Goal: Check status: Check status

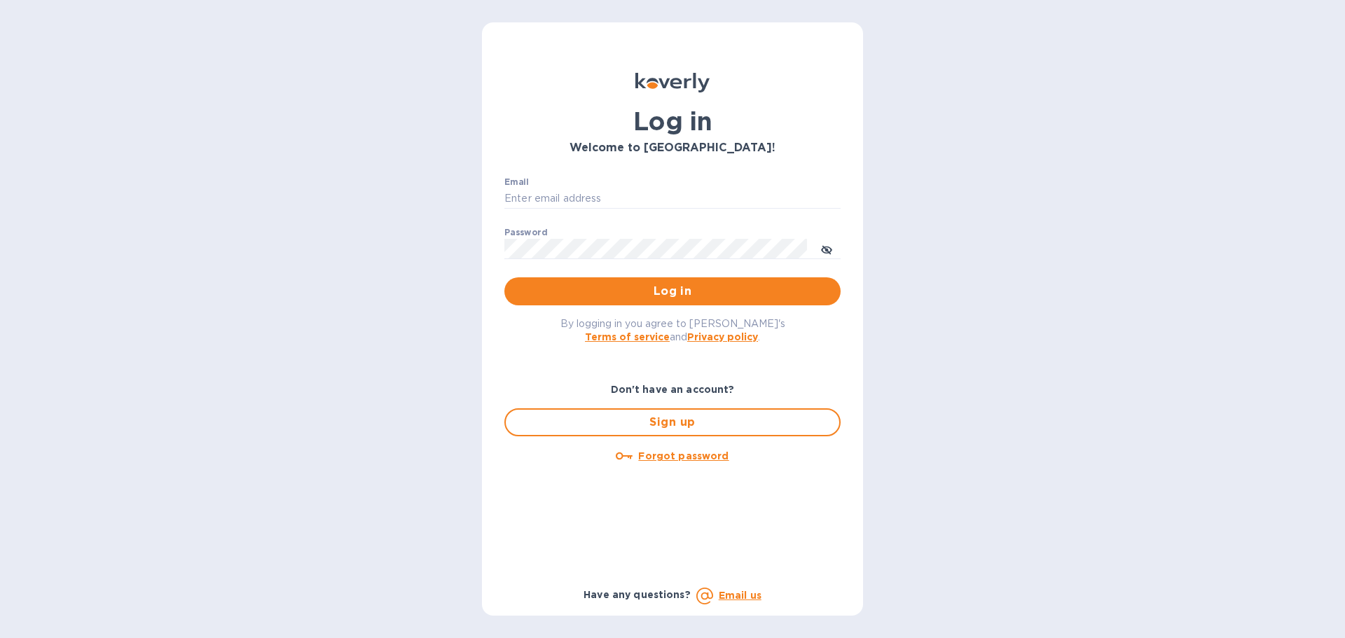
type input "[PERSON_NAME][EMAIL_ADDRESS][DOMAIN_NAME]"
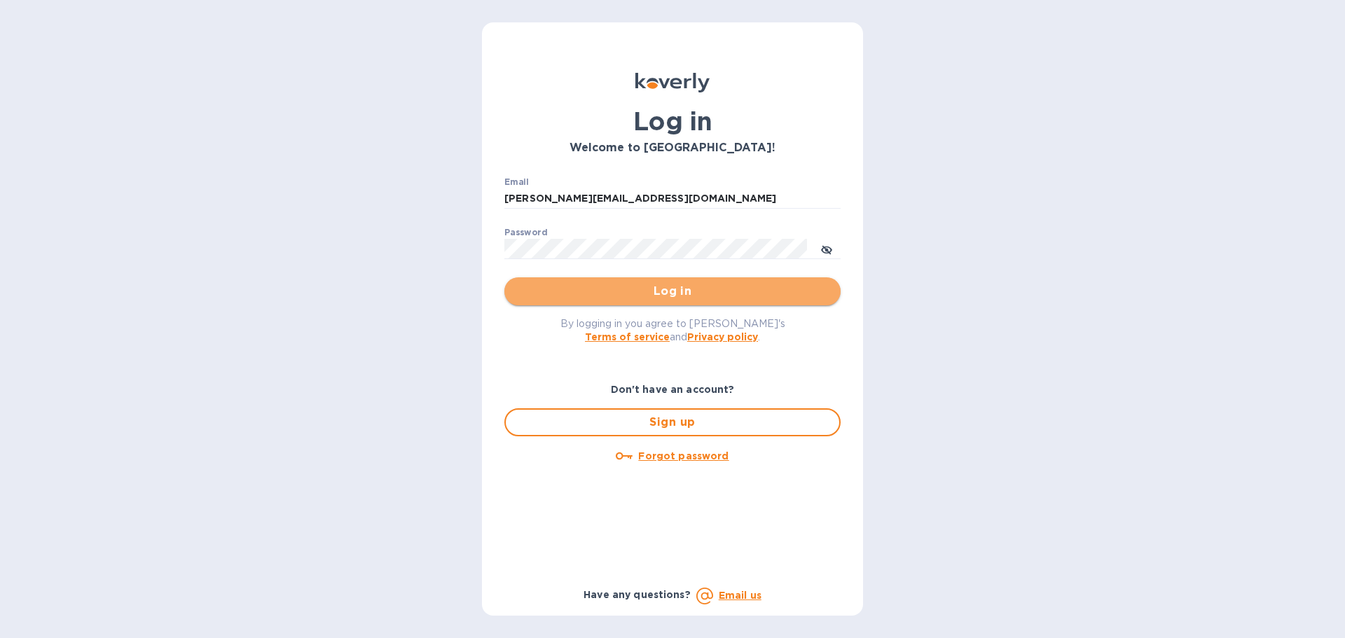
click at [577, 287] on span "Log in" at bounding box center [673, 291] width 314 height 17
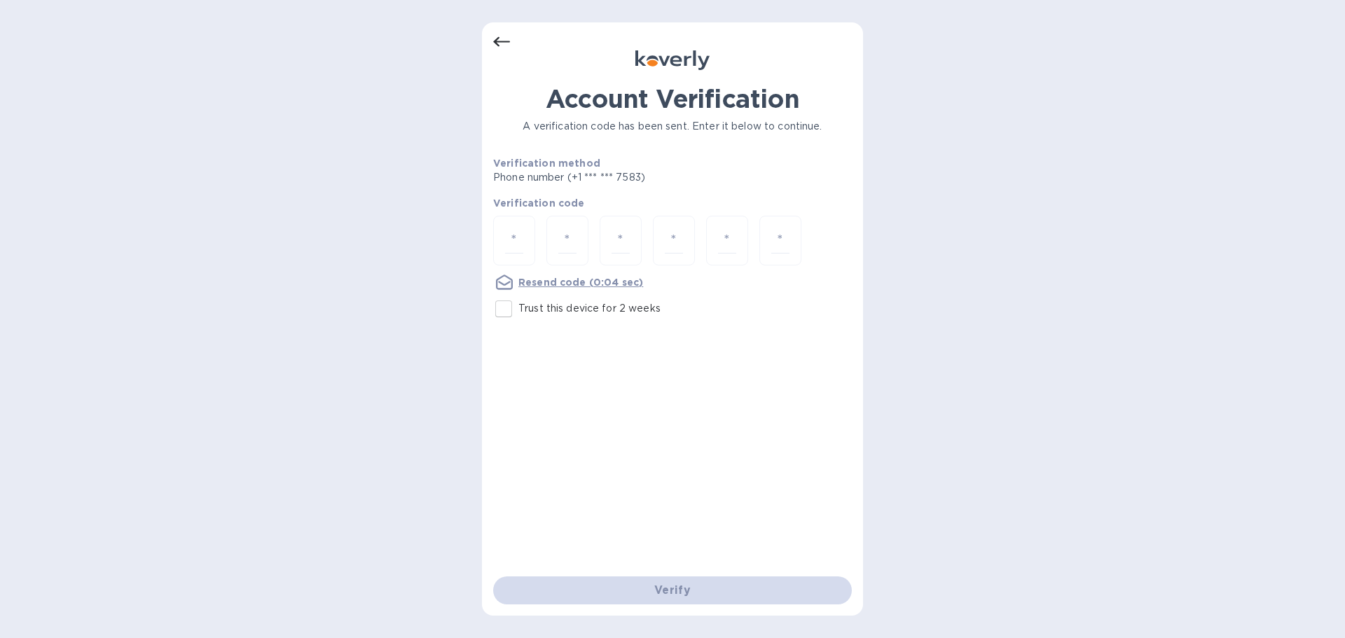
click at [502, 312] on input "Trust this device for 2 weeks" at bounding box center [503, 308] width 29 height 29
checkbox input "true"
click at [514, 237] on input "number" at bounding box center [514, 241] width 18 height 26
type input "4"
type input "1"
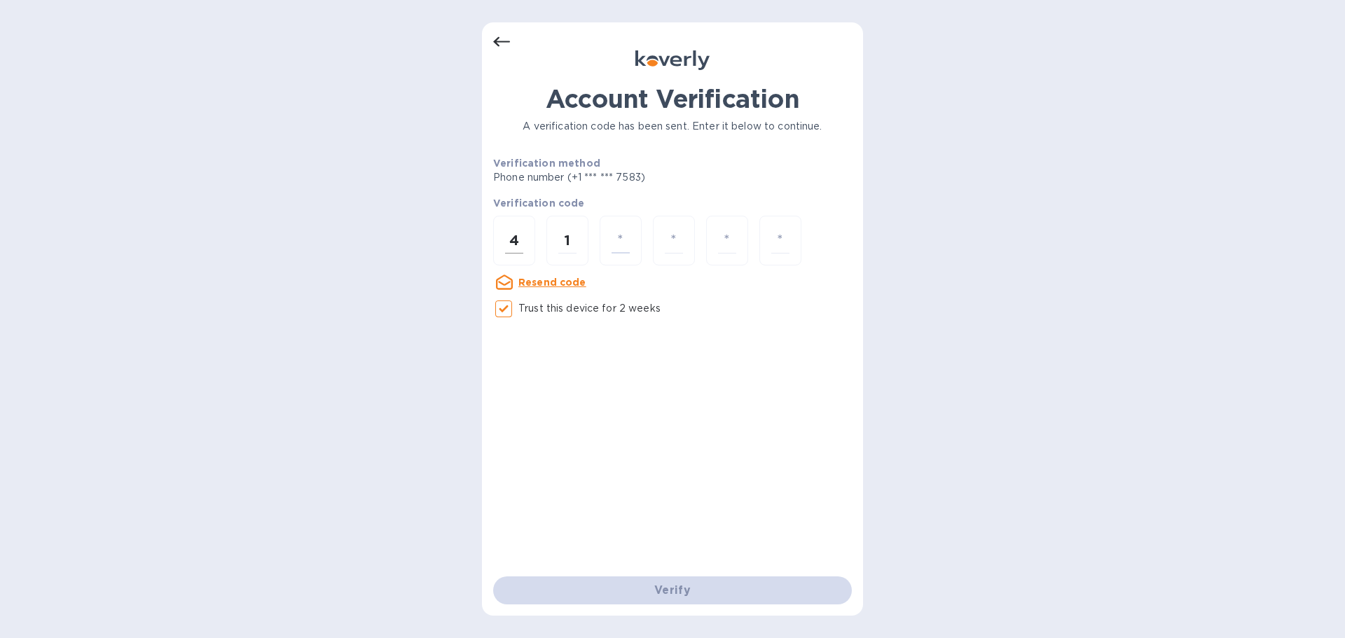
type input "4"
type input "2"
type input "1"
type input "2"
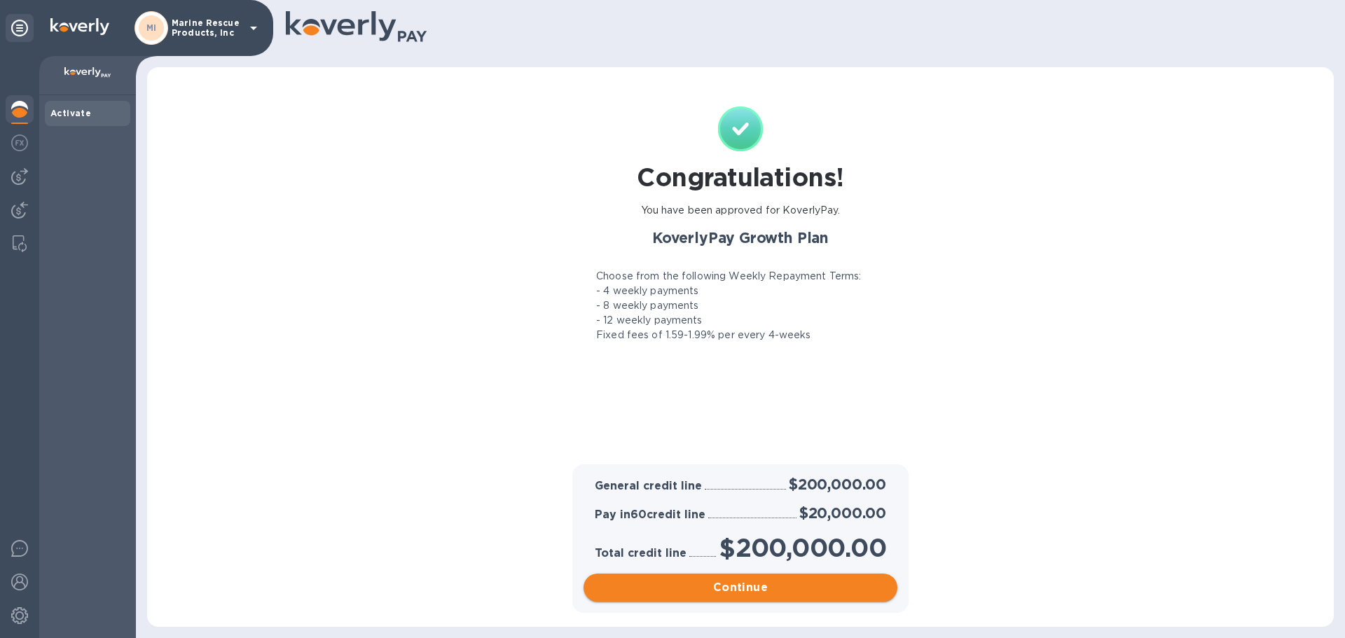
click at [673, 597] on button "Continue" at bounding box center [741, 588] width 314 height 28
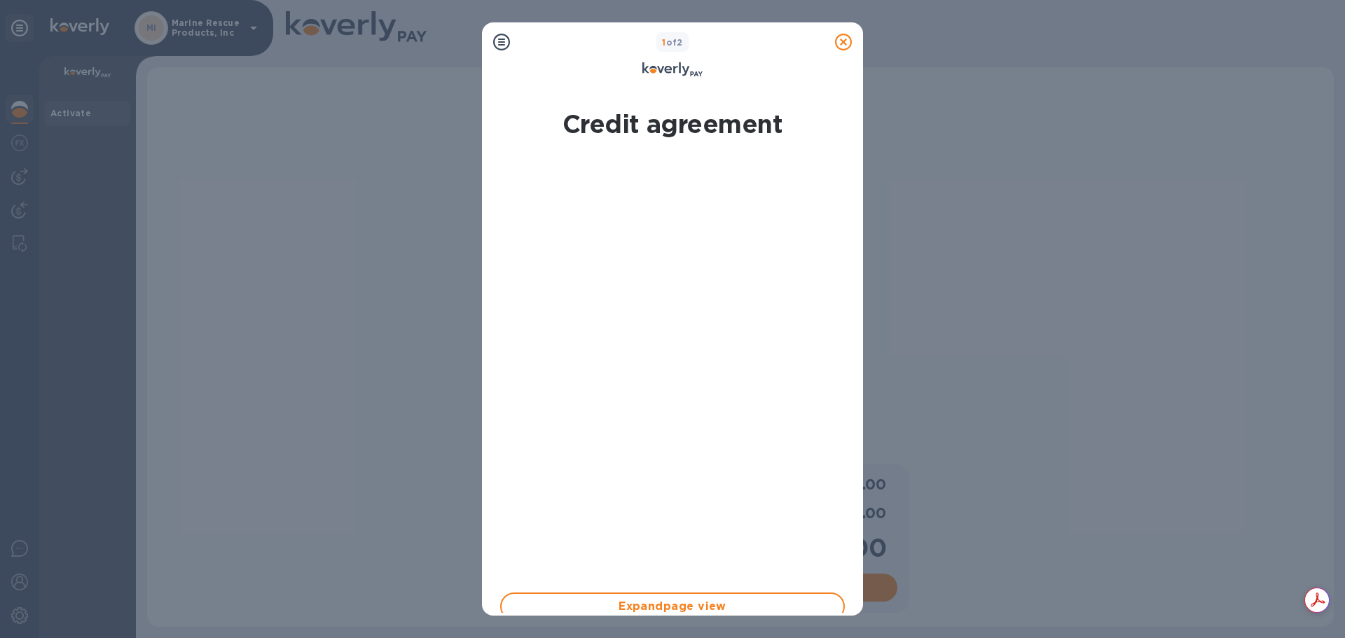
click at [843, 39] on icon at bounding box center [843, 42] width 17 height 17
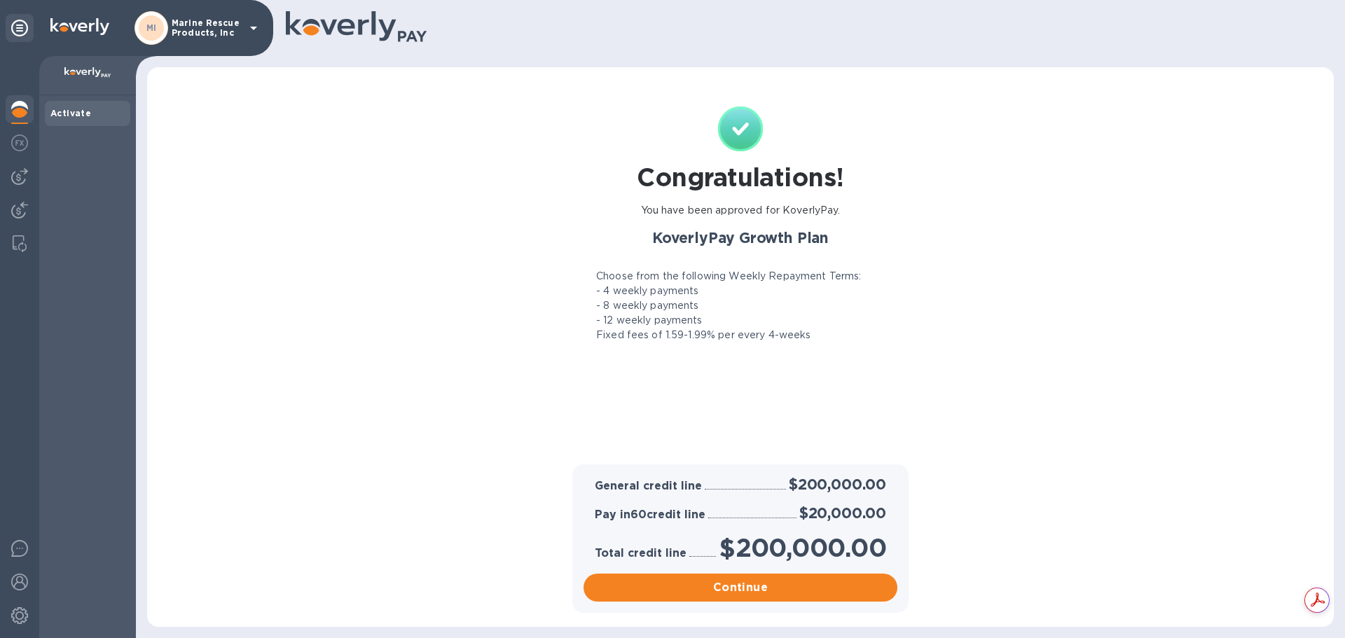
click at [22, 107] on img at bounding box center [19, 109] width 17 height 17
click at [15, 146] on img at bounding box center [19, 143] width 17 height 17
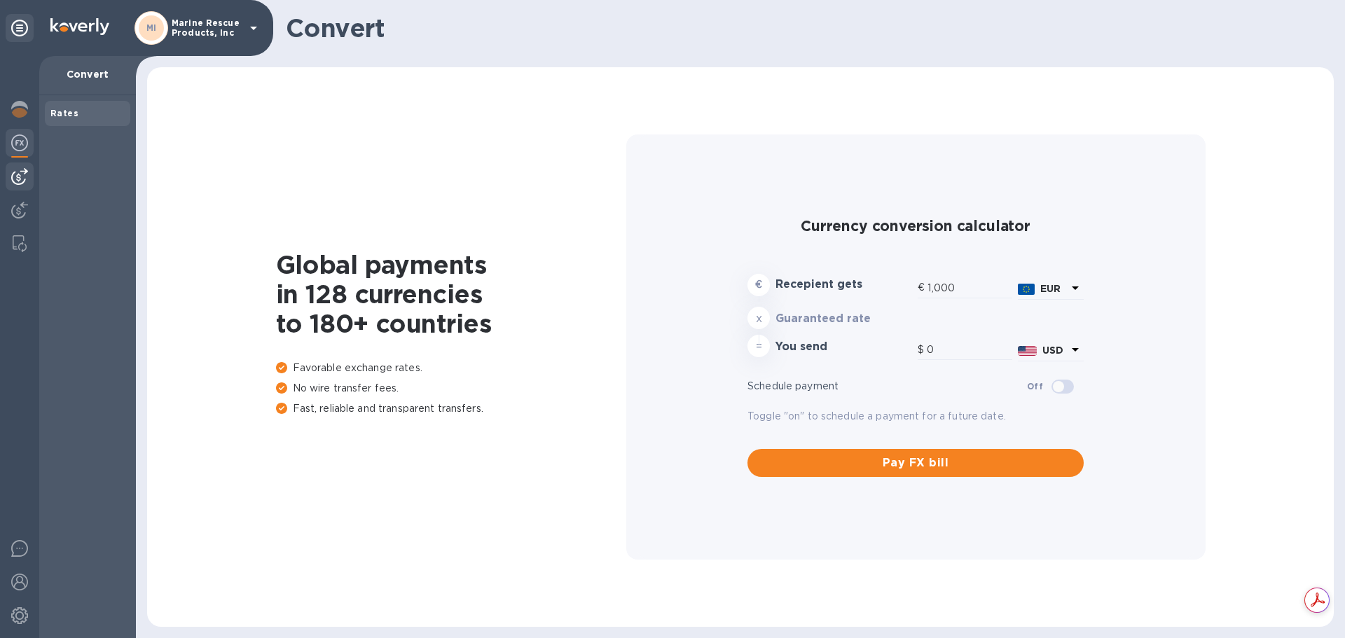
type input "1,192.16"
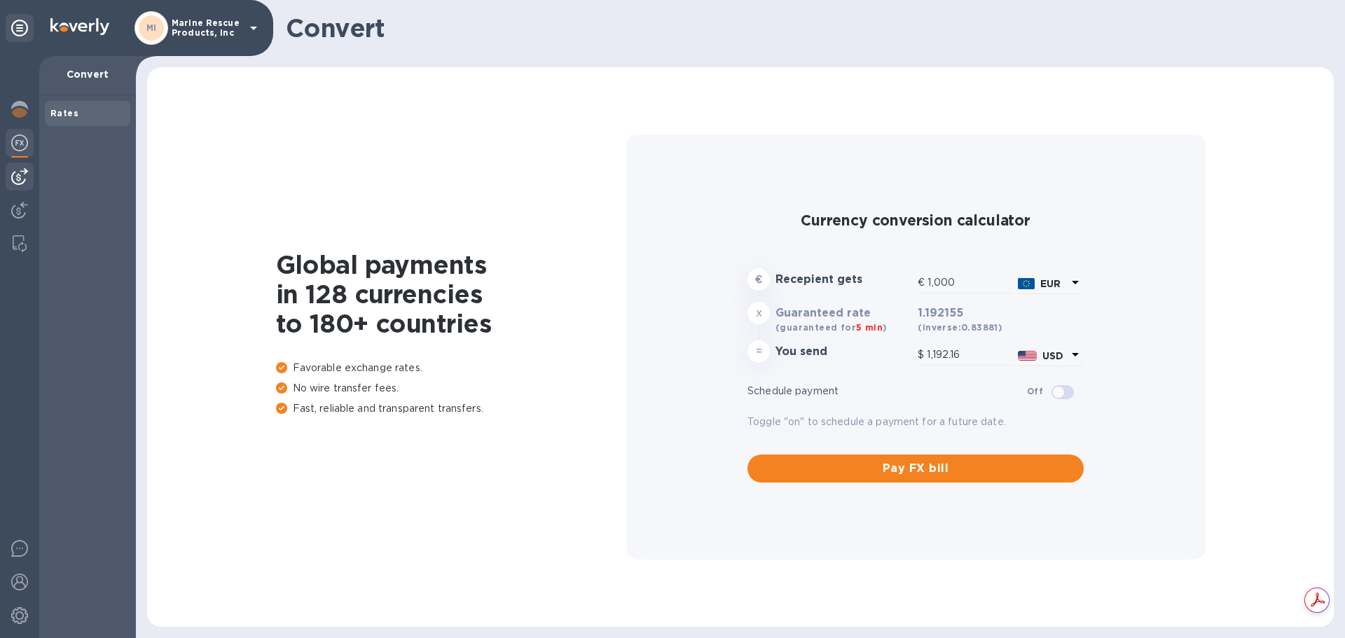
click at [20, 171] on img at bounding box center [19, 176] width 17 height 17
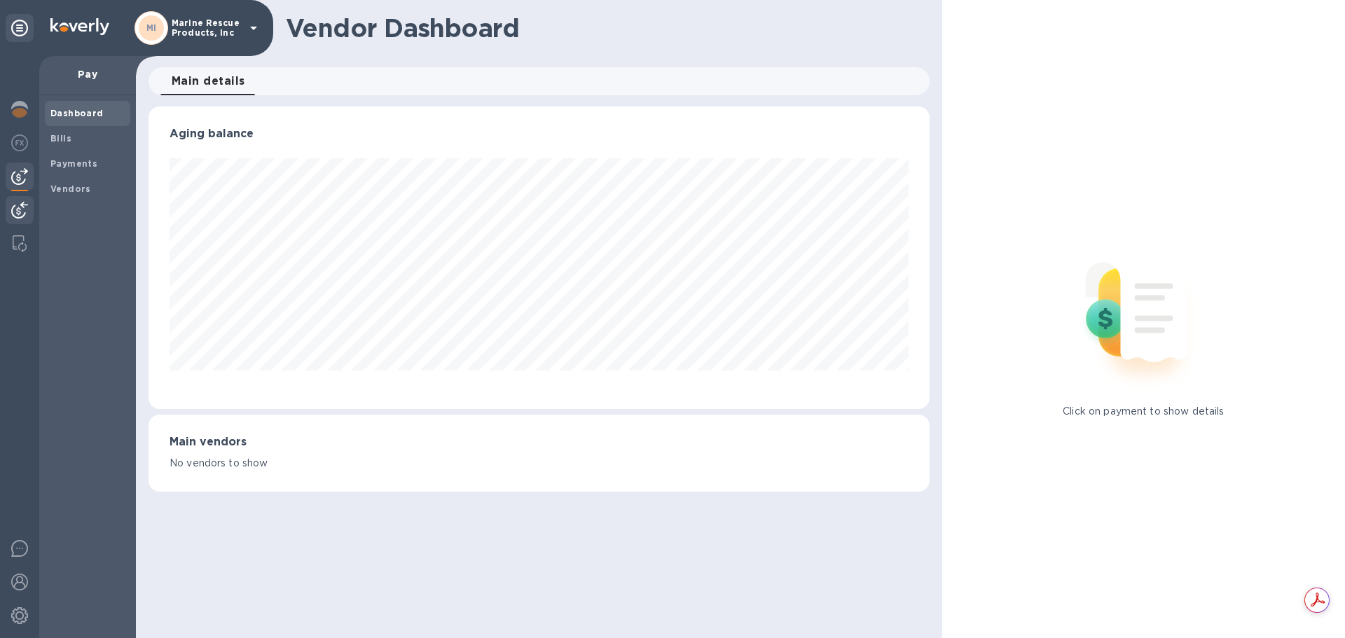
scroll to position [303, 781]
click at [22, 25] on icon at bounding box center [19, 28] width 17 height 17
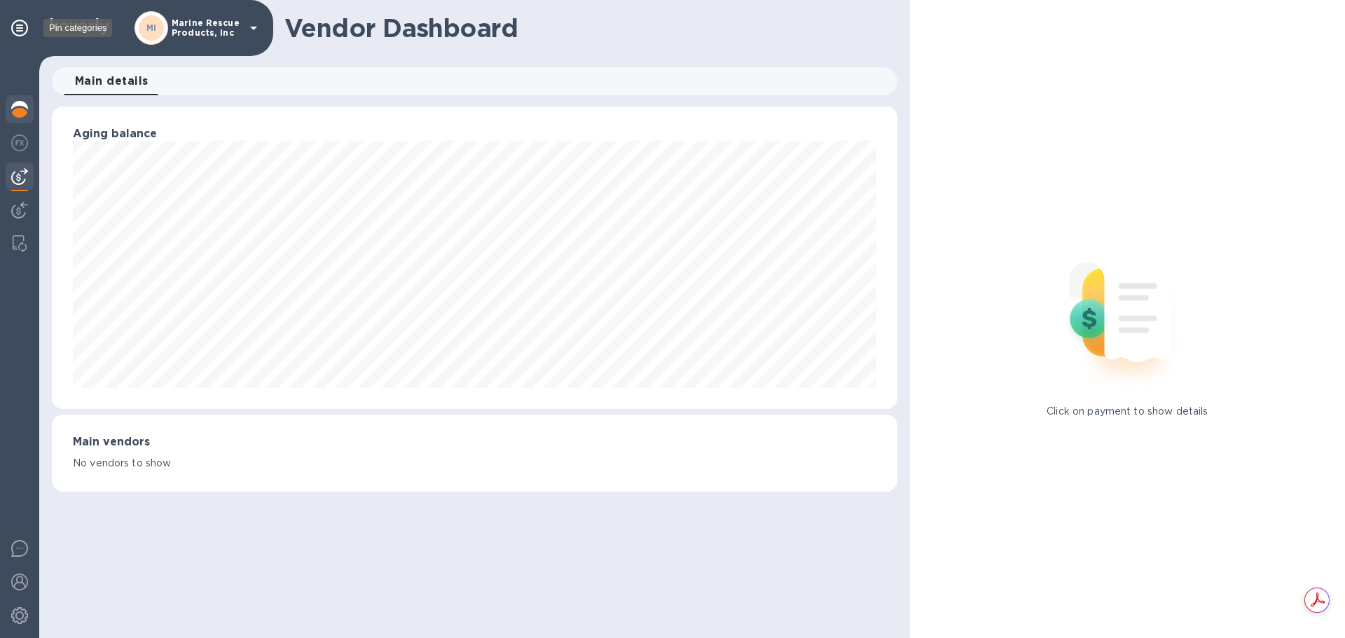
scroll to position [700470, 699992]
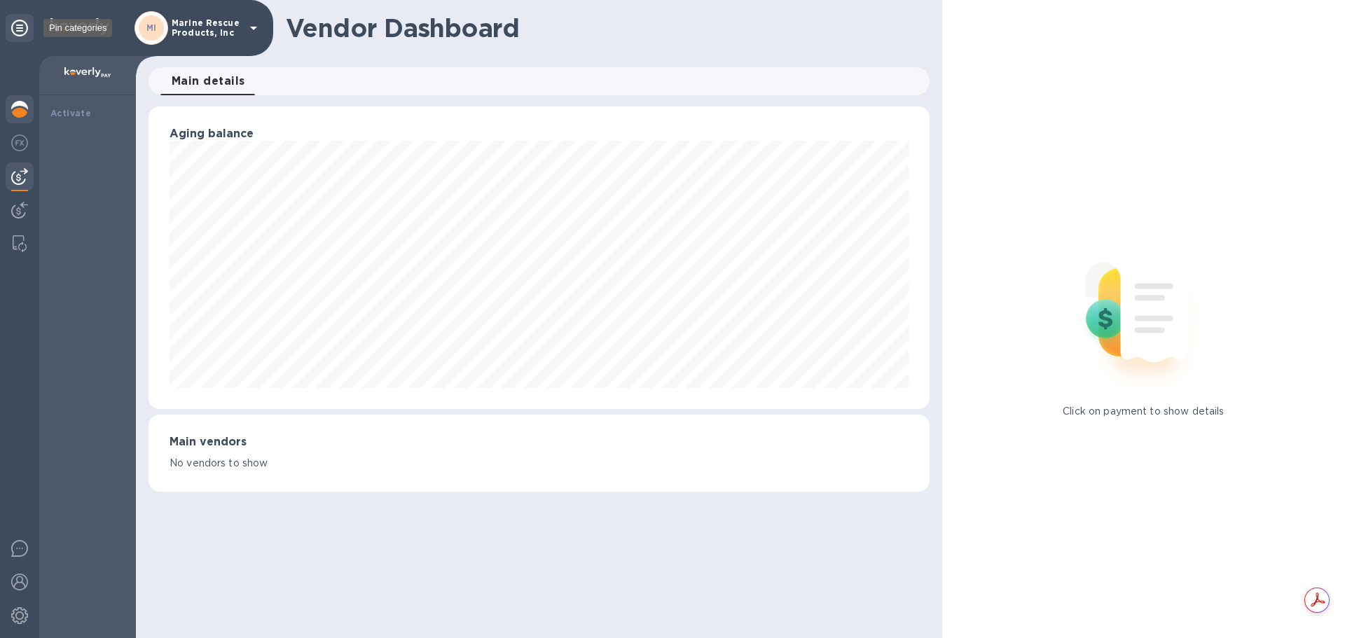
click at [25, 30] on icon at bounding box center [19, 28] width 17 height 17
click at [78, 135] on span "Bills" at bounding box center [87, 139] width 74 height 14
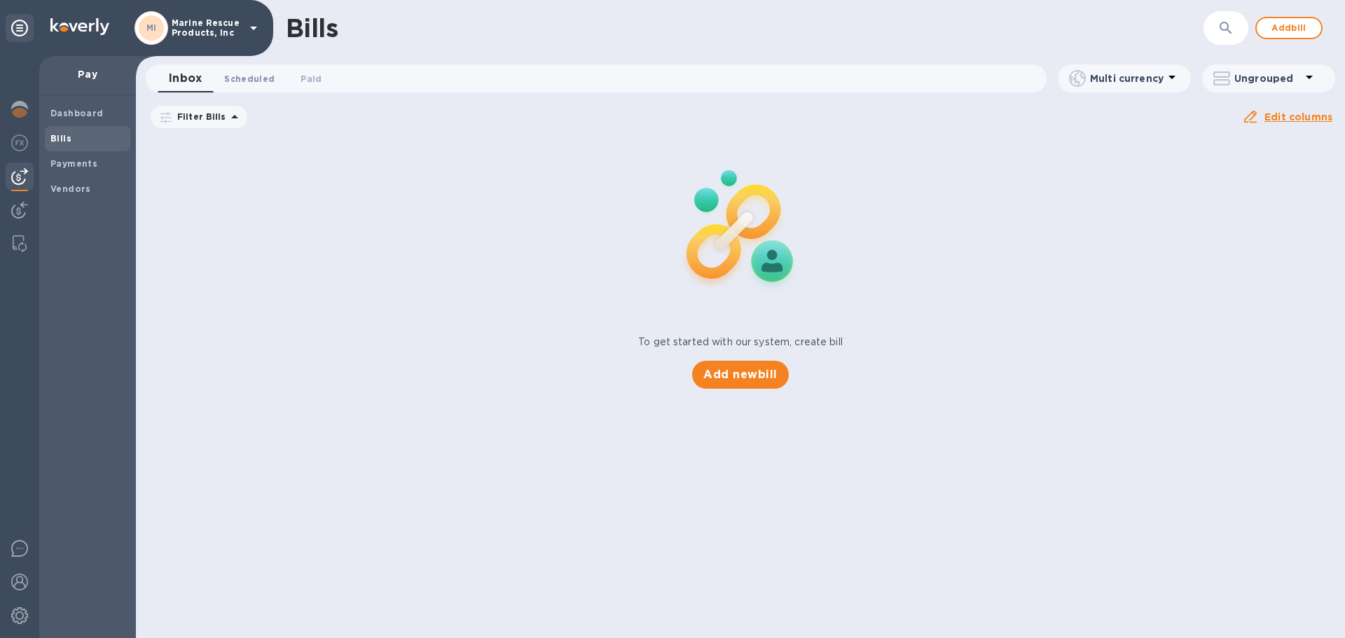
click at [266, 90] on button "Scheduled 0" at bounding box center [249, 78] width 73 height 28
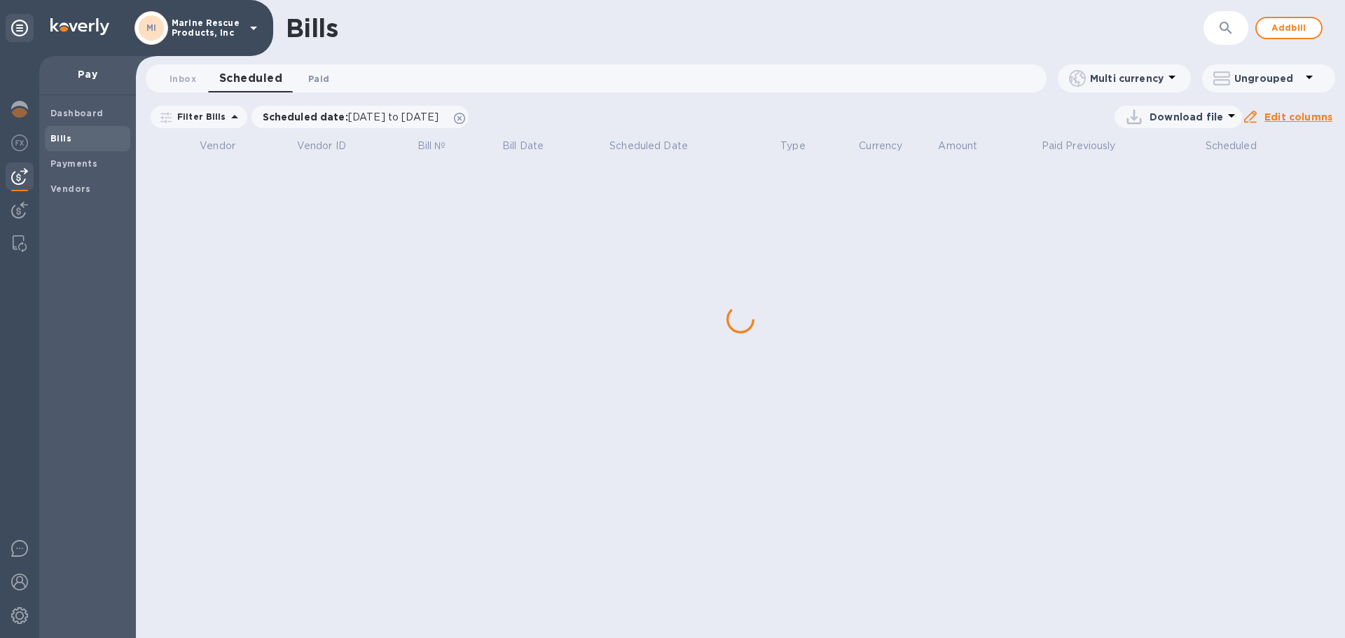
click at [305, 78] on span "Paid 0" at bounding box center [319, 78] width 28 height 15
click at [192, 78] on span "Inbox 0" at bounding box center [183, 78] width 27 height 15
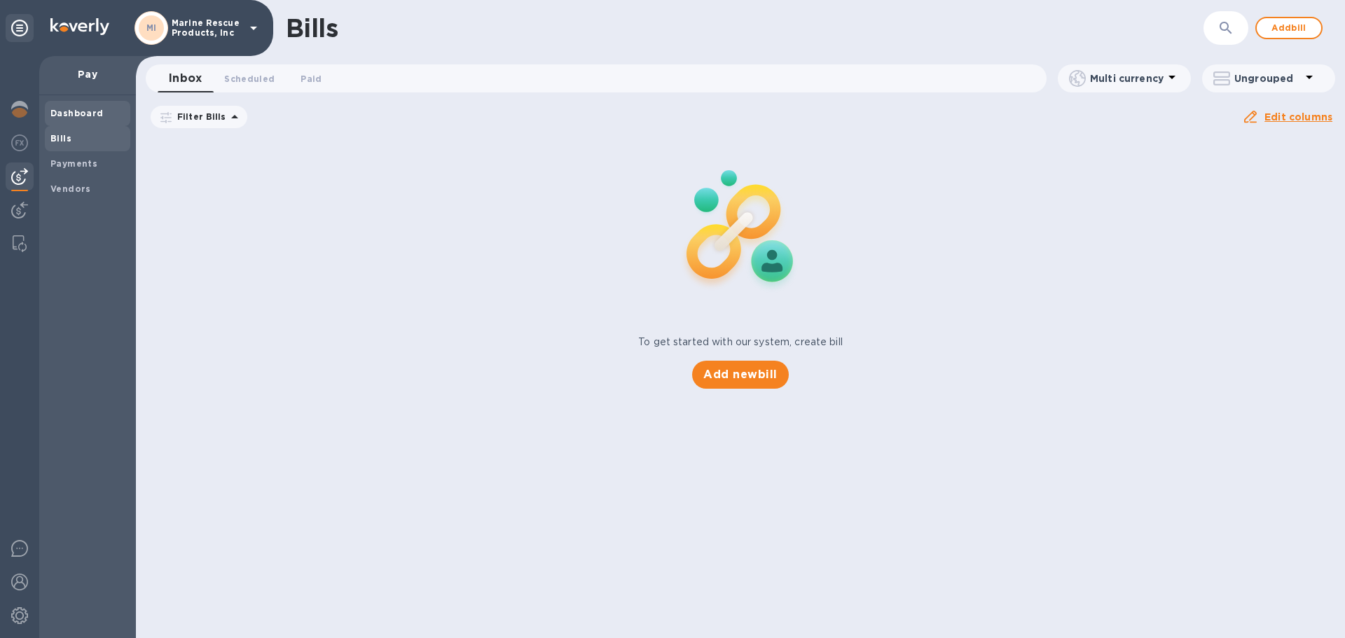
click at [54, 114] on b "Dashboard" at bounding box center [76, 113] width 53 height 11
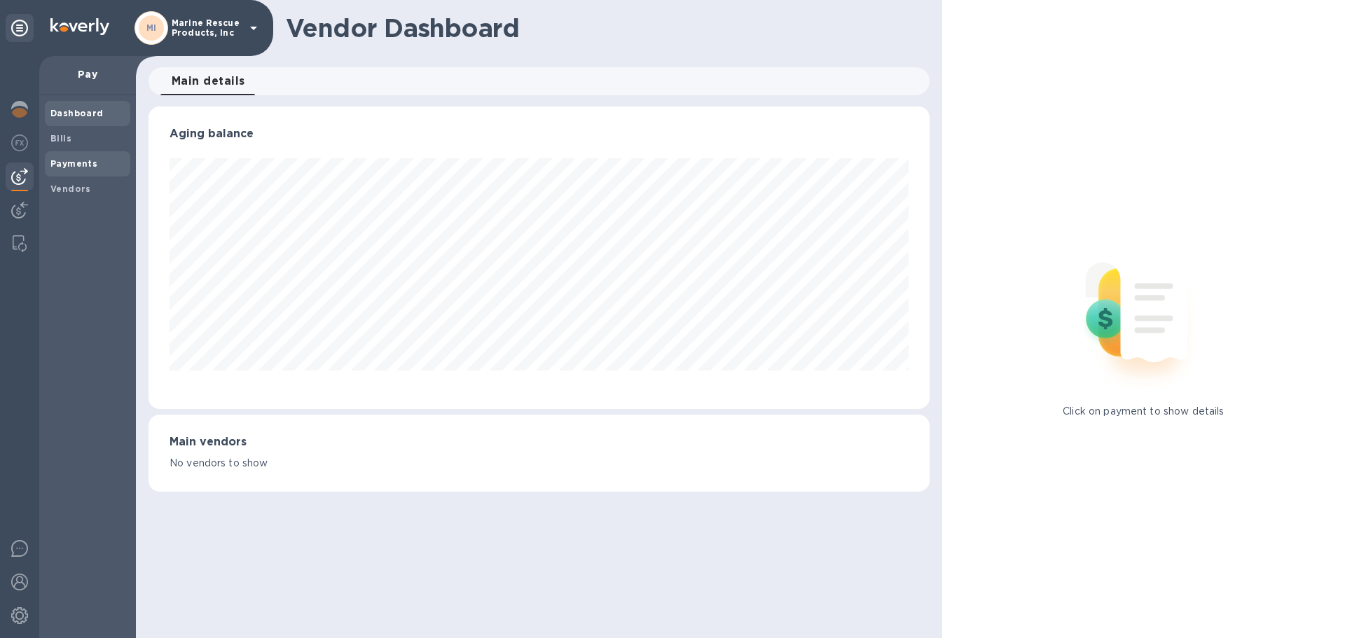
scroll to position [303, 781]
click at [66, 158] on b "Payments" at bounding box center [73, 163] width 47 height 11
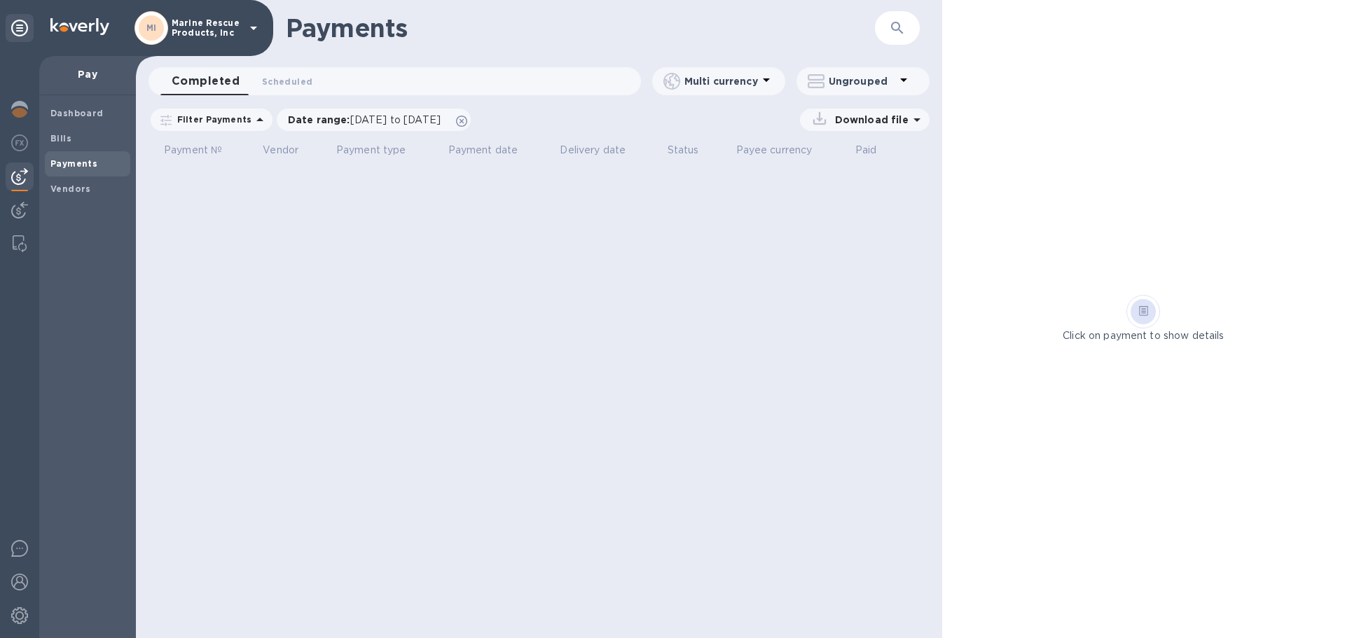
click at [14, 175] on img at bounding box center [19, 176] width 17 height 17
